Goal: Transaction & Acquisition: Purchase product/service

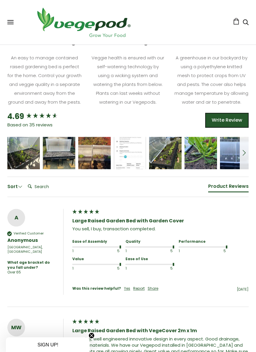
scroll to position [398, 0]
click at [21, 154] on span "5 star rating" at bounding box center [23, 150] width 20 height 6
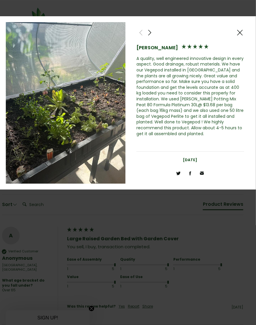
click at [192, 208] on div at bounding box center [128, 162] width 256 height 325
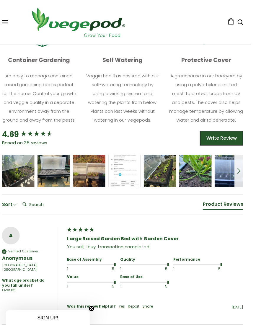
scroll to position [380, 6]
click at [167, 185] on div "David Harrison" at bounding box center [159, 171] width 32 height 32
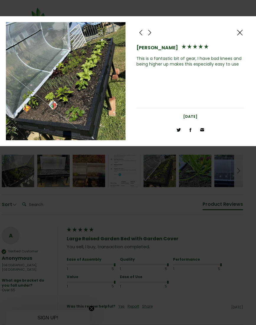
click at [192, 172] on div at bounding box center [128, 162] width 256 height 325
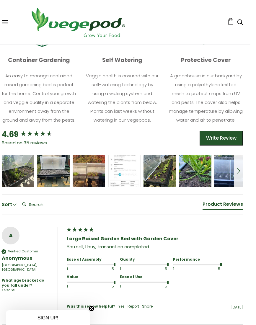
click at [225, 177] on div "James Cullen" at bounding box center [230, 175] width 24 height 4
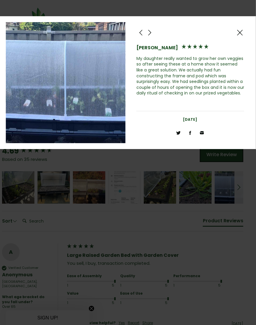
scroll to position [364, 6]
click at [242, 189] on div at bounding box center [128, 162] width 256 height 325
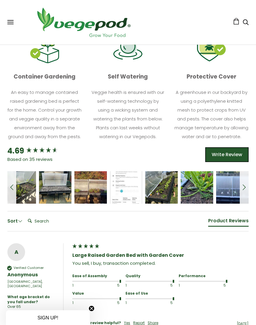
scroll to position [364, 0]
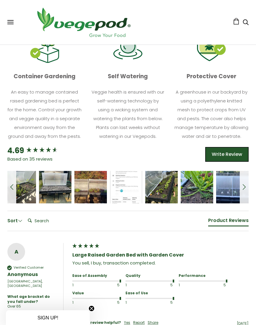
click at [86, 193] on div "Michael Naylor" at bounding box center [91, 191] width 24 height 4
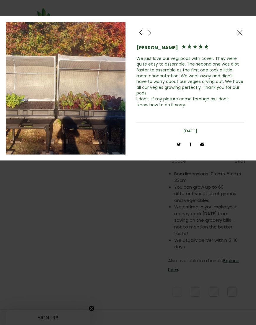
scroll to position [59, 0]
click at [239, 34] on span at bounding box center [239, 32] width 7 height 7
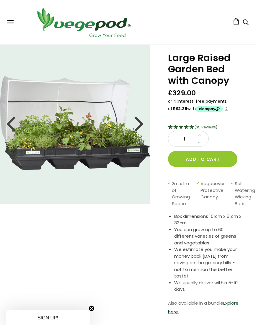
scroll to position [0, 0]
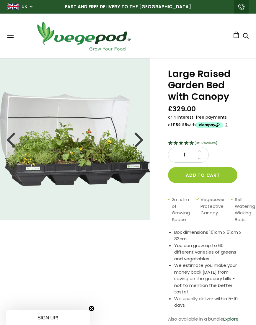
click at [255, 200] on span "Self Watering Wicking Beds" at bounding box center [247, 209] width 24 height 27
click at [3, 31] on div "Shop Vegepod Bundles Vegepods Stands & Trolleys Kitchen Garden Accessories & Ot…" at bounding box center [128, 35] width 256 height 33
click at [8, 40] on div "Shop Vegepod Bundles Vegepods Stands & Trolleys Kitchen Garden Accessories & Ot…" at bounding box center [127, 35] width 241 height 33
click at [11, 37] on span at bounding box center [10, 37] width 6 height 1
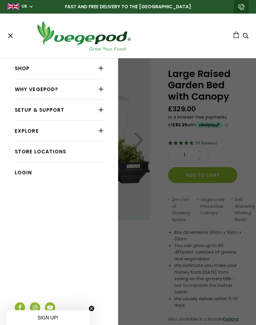
click at [20, 154] on link "Store Locations" at bounding box center [59, 151] width 89 height 11
click at [14, 64] on nav "Shop Vegepod Bundles Vegepods Stands & Trolleys Kitchen Garden Accessories & Ot…" at bounding box center [59, 191] width 118 height 267
click at [102, 67] on div at bounding box center [101, 68] width 5 height 8
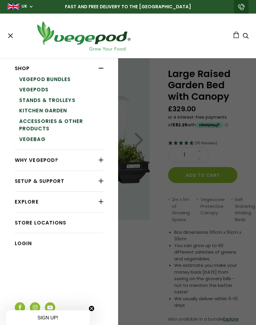
click at [22, 81] on link "Vegepod Bundles" at bounding box center [61, 79] width 84 height 11
click at [23, 92] on link "Vegepods" at bounding box center [61, 89] width 84 height 11
click at [20, 110] on link "Kitchen Garden" at bounding box center [61, 110] width 84 height 11
click at [23, 122] on link "Accessories & Other Products" at bounding box center [61, 125] width 84 height 18
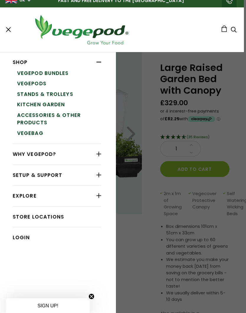
scroll to position [0, 14]
click at [18, 132] on link "VegeBag" at bounding box center [59, 133] width 84 height 11
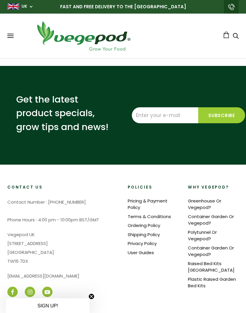
select select "m"
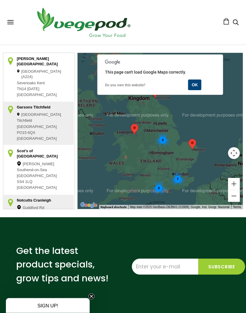
scroll to position [153, 0]
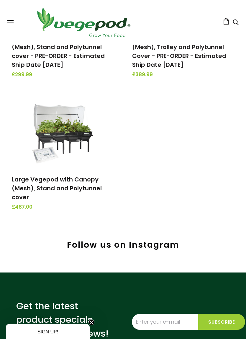
scroll to position [303, 0]
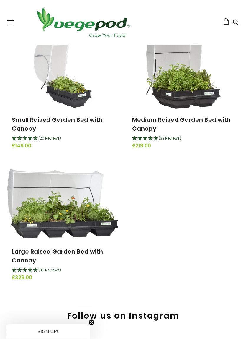
scroll to position [89, 0]
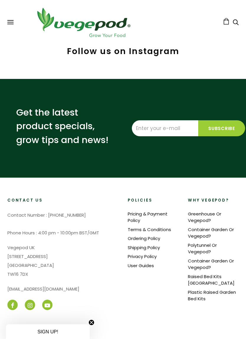
scroll to position [229, 0]
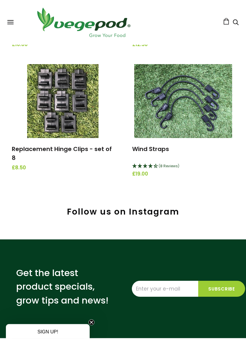
scroll to position [1042, 0]
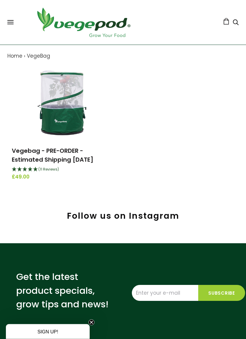
scroll to position [58, 0]
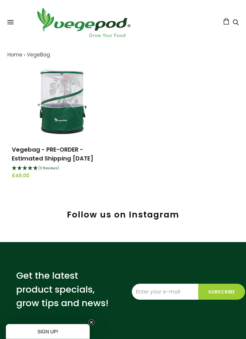
click at [54, 93] on img at bounding box center [63, 102] width 74 height 74
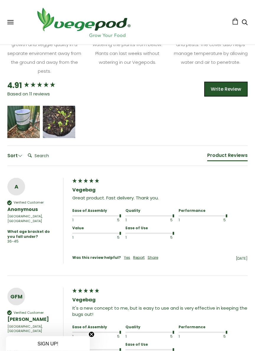
scroll to position [360, 0]
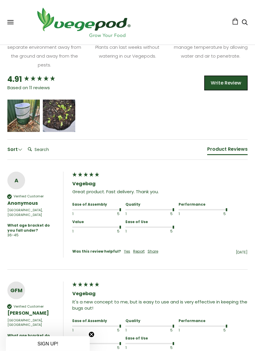
click at [25, 117] on span "5 star rating" at bounding box center [23, 113] width 20 height 6
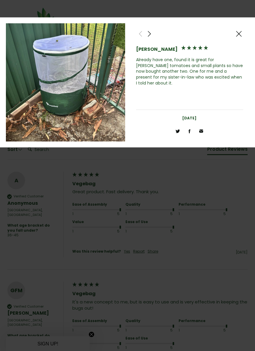
scroll to position [360, 5]
click at [240, 35] on span at bounding box center [238, 33] width 7 height 7
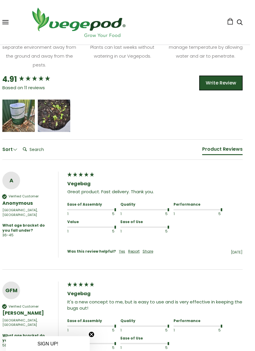
click at [52, 117] on span "5 star rating" at bounding box center [53, 113] width 20 height 6
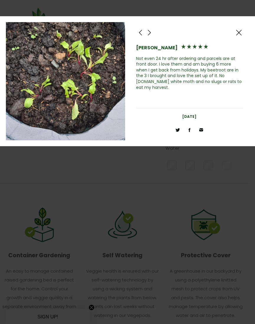
click at [240, 33] on span at bounding box center [238, 32] width 7 height 7
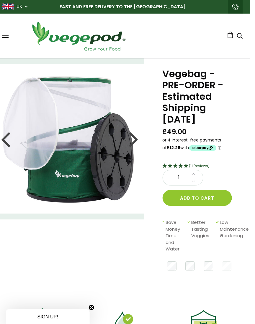
scroll to position [0, 5]
